Goal: Navigation & Orientation: Find specific page/section

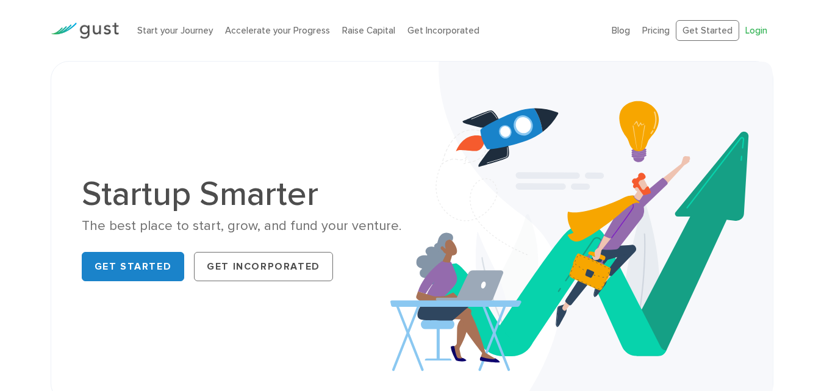
click at [754, 35] on link "Login" at bounding box center [756, 30] width 22 height 11
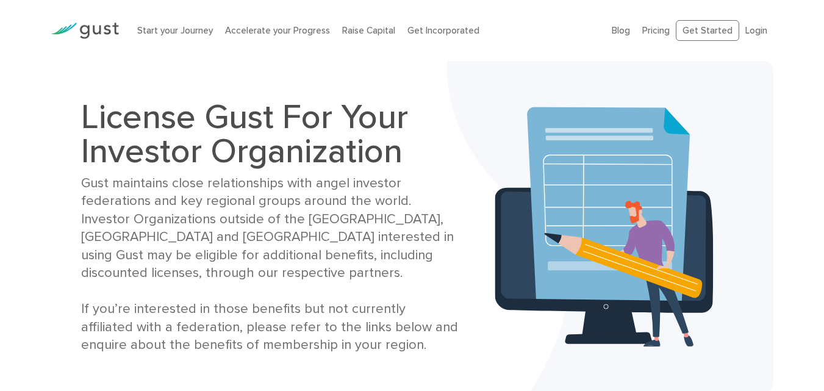
click at [279, 219] on div "Gust maintains close relationships with angel investor federations and key regi…" at bounding box center [270, 264] width 379 height 180
click at [237, 139] on h1 "License Gust For Your Investor Organization" at bounding box center [270, 134] width 379 height 68
click at [752, 27] on link "Login" at bounding box center [756, 30] width 22 height 11
